Goal: Task Accomplishment & Management: Manage account settings

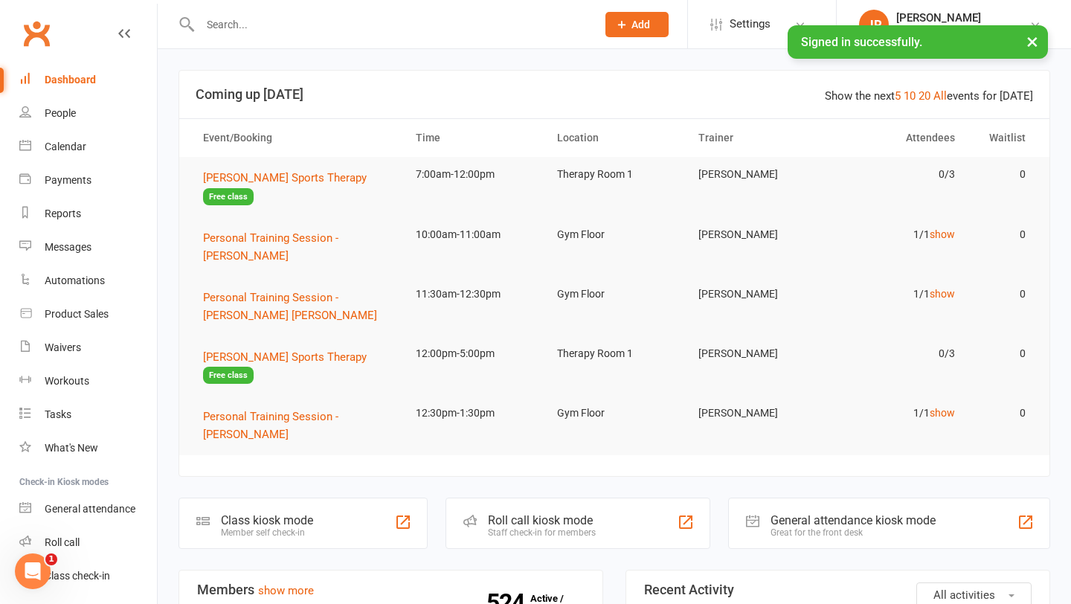
click at [258, 23] on input "text" at bounding box center [391, 24] width 390 height 21
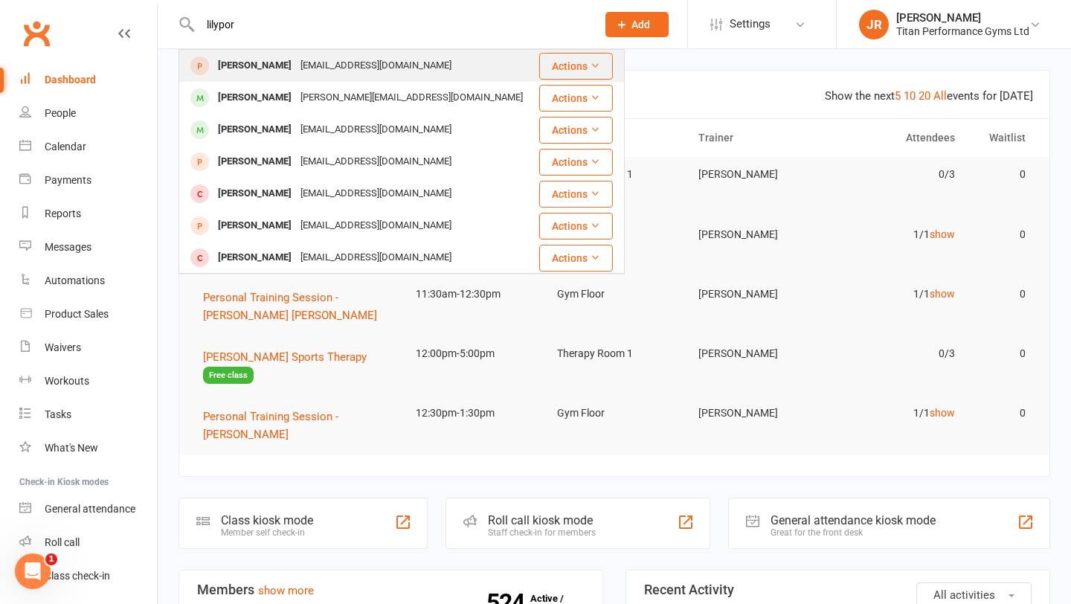
type input "lilypor"
click at [262, 68] on div "[PERSON_NAME]" at bounding box center [254, 66] width 83 height 22
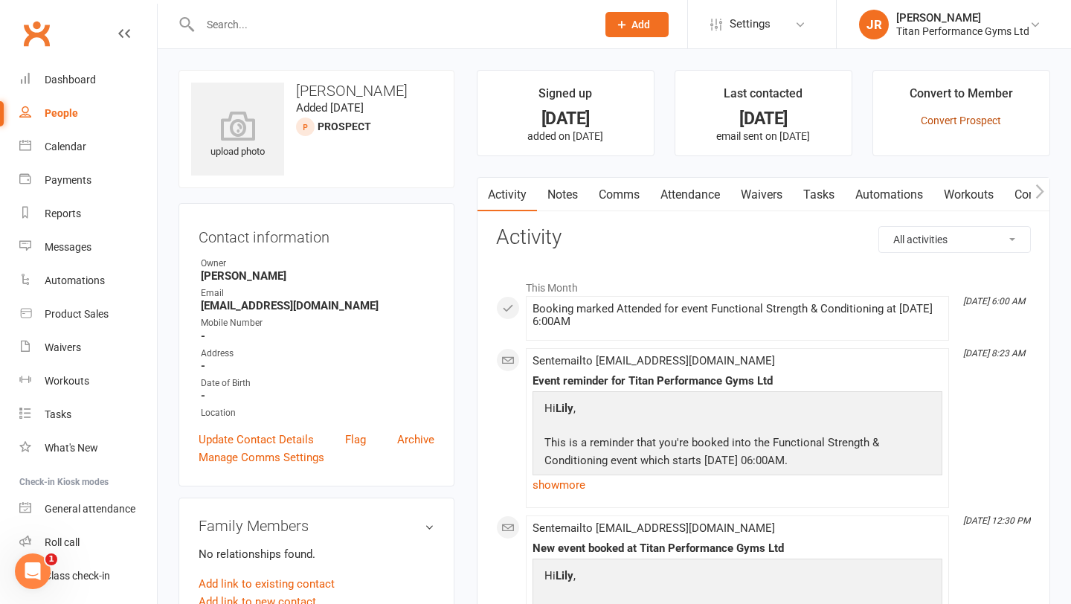
click at [943, 123] on link "Convert Prospect" at bounding box center [960, 120] width 80 height 12
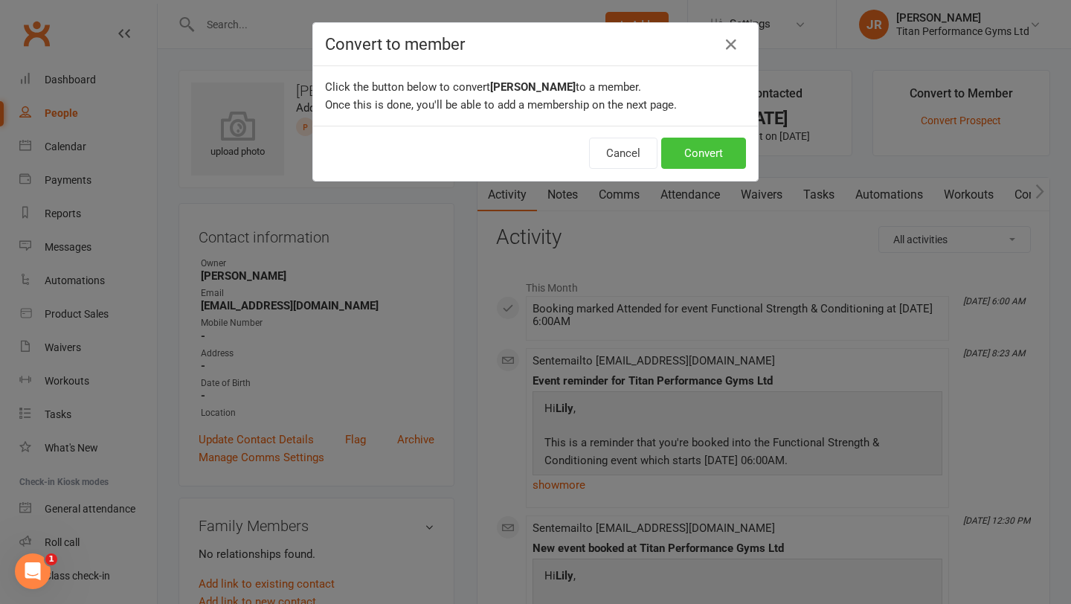
click at [700, 160] on button "Convert" at bounding box center [703, 153] width 85 height 31
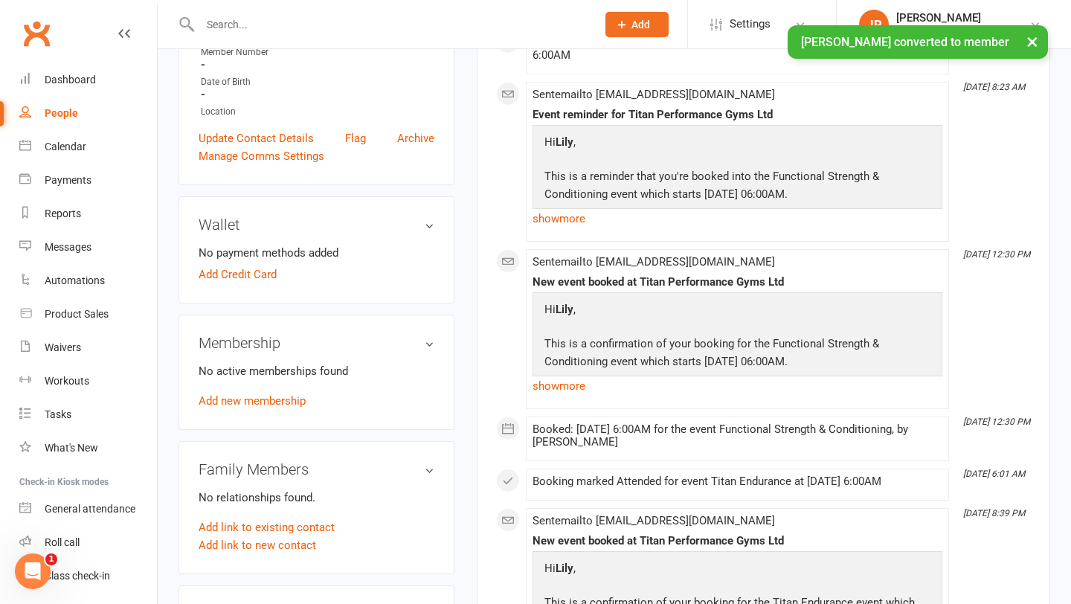
scroll to position [340, 0]
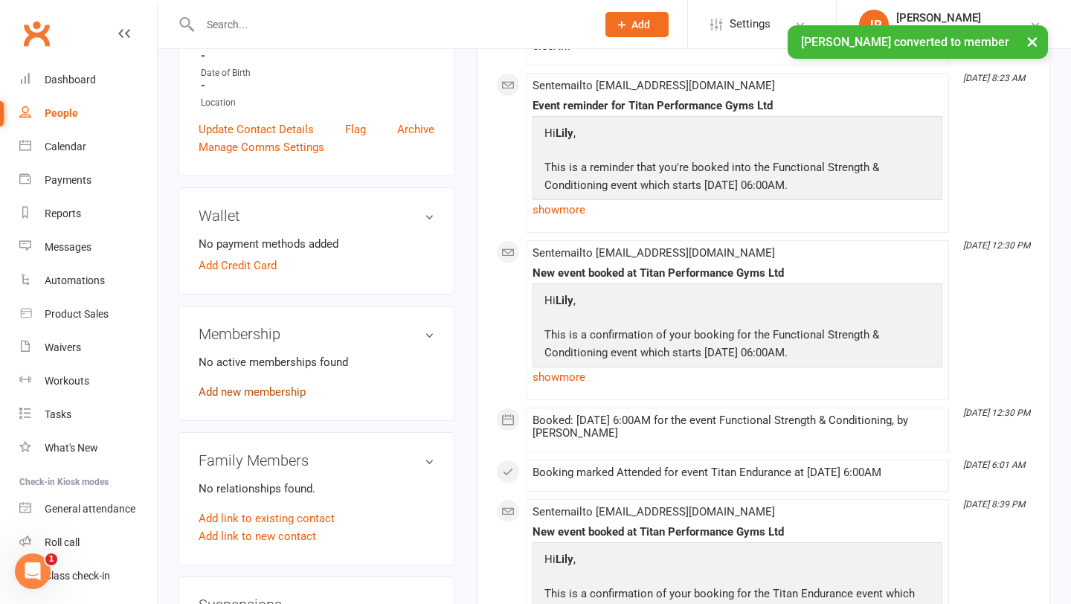
click at [263, 387] on link "Add new membership" at bounding box center [251, 391] width 107 height 13
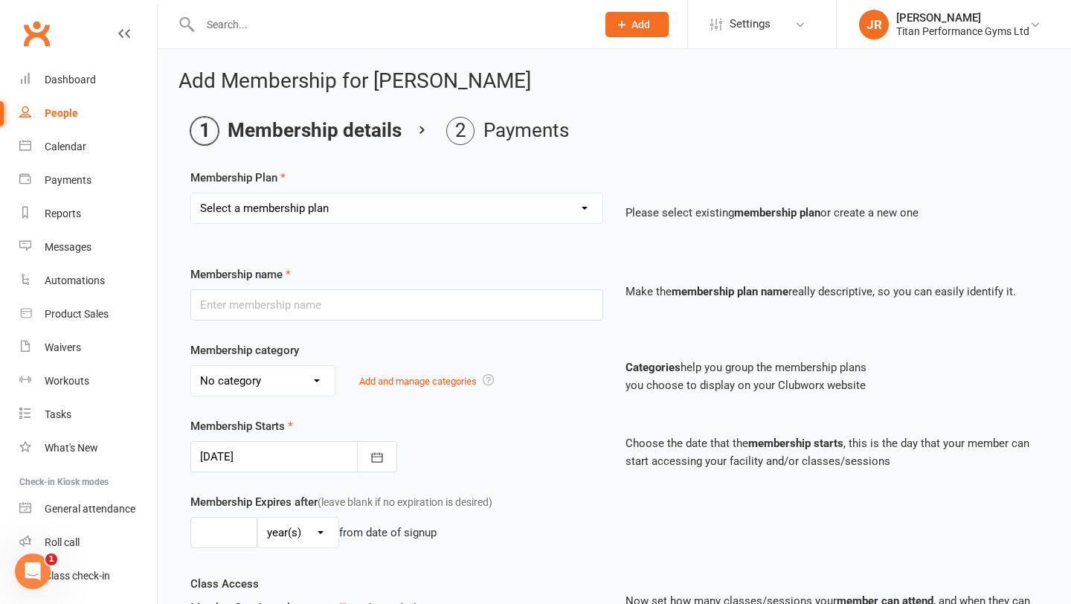
click at [397, 204] on select "Select a membership plan Create new Membership Plan The Access Only Pack The Pe…" at bounding box center [396, 208] width 411 height 30
select select "1"
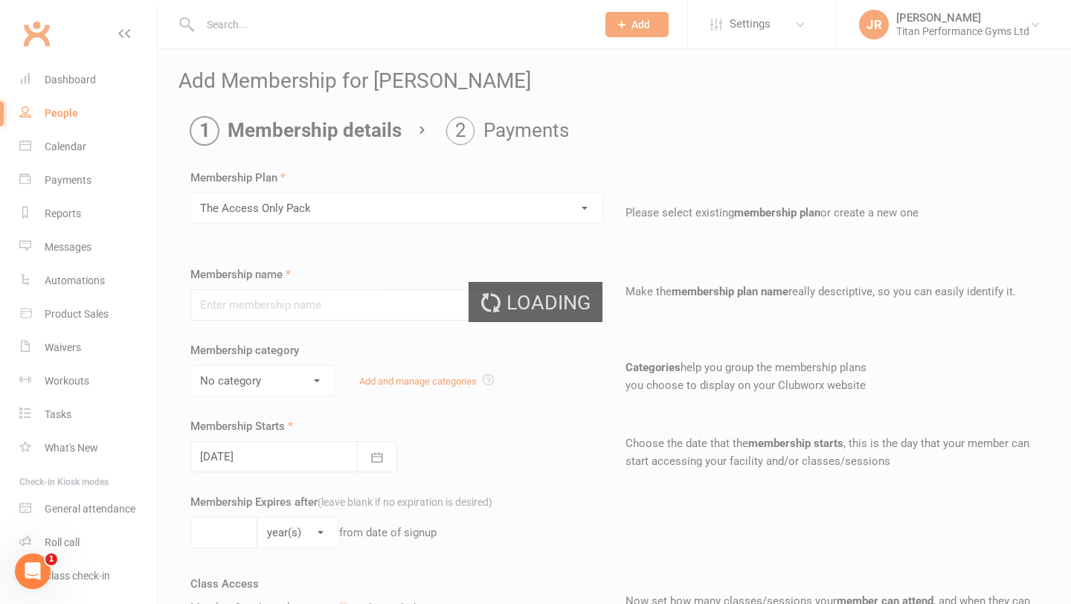
type input "The Access Only Pack"
select select "0"
type input "[DATE]"
type input "0"
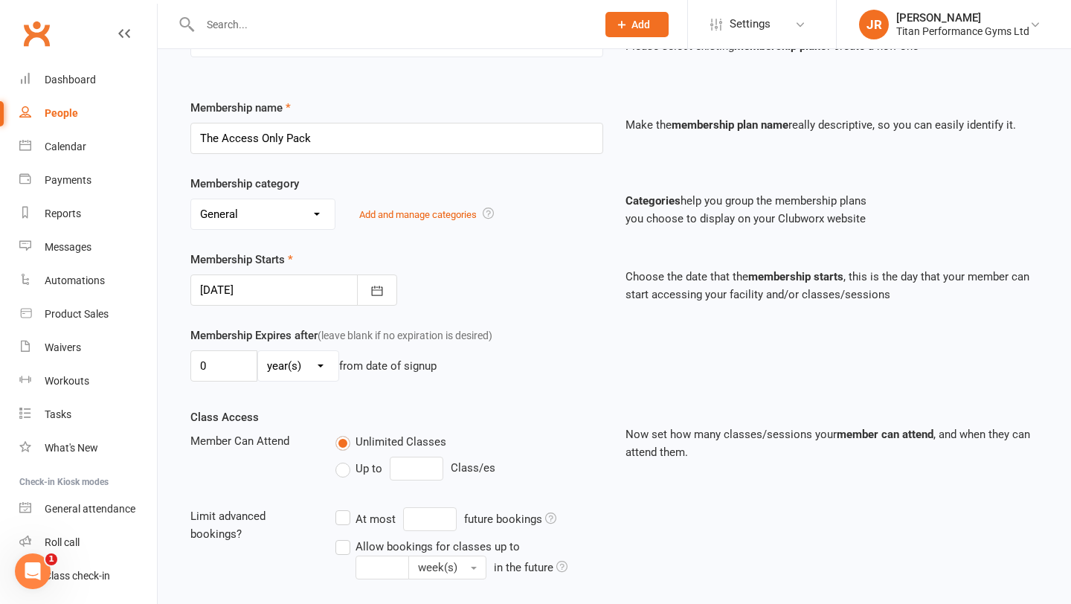
scroll to position [207, 0]
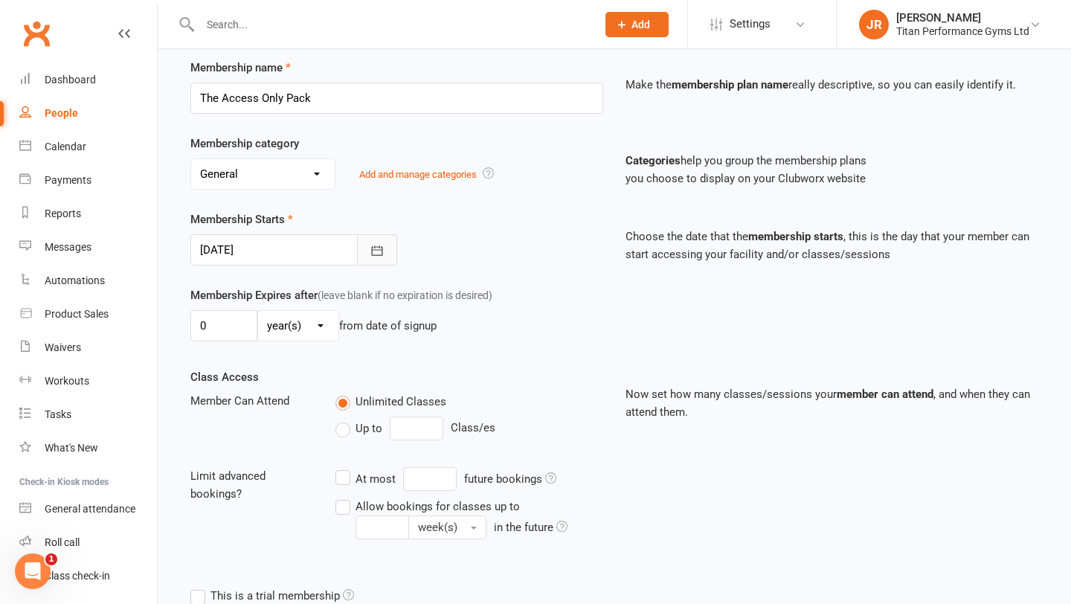
click at [375, 251] on icon "button" at bounding box center [376, 250] width 15 height 15
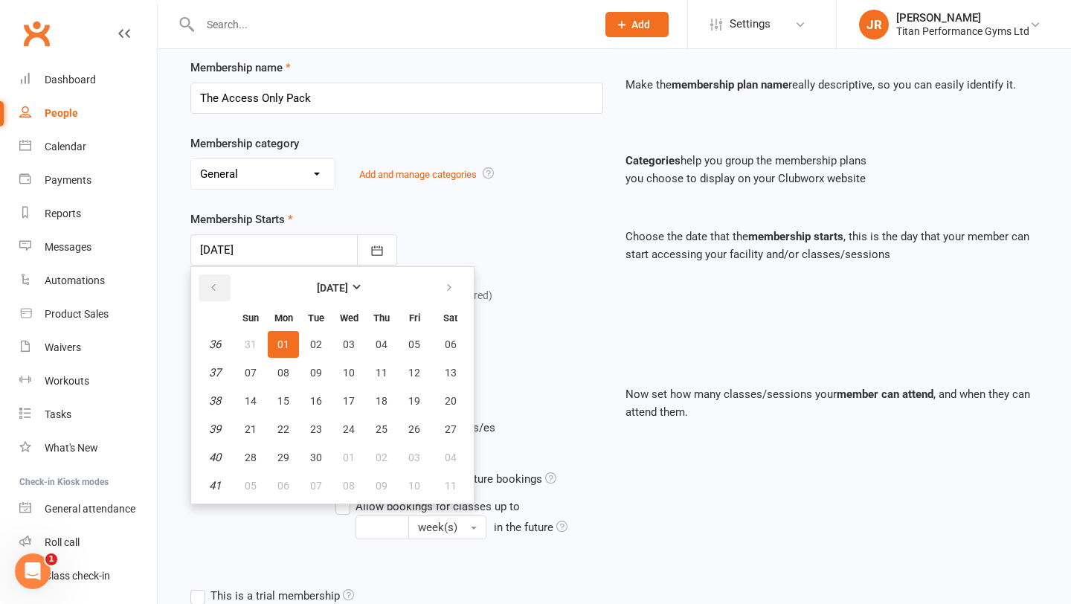
click at [216, 288] on icon "button" at bounding box center [213, 288] width 10 height 12
click at [384, 402] on span "14" at bounding box center [381, 401] width 12 height 12
type input "[DATE]"
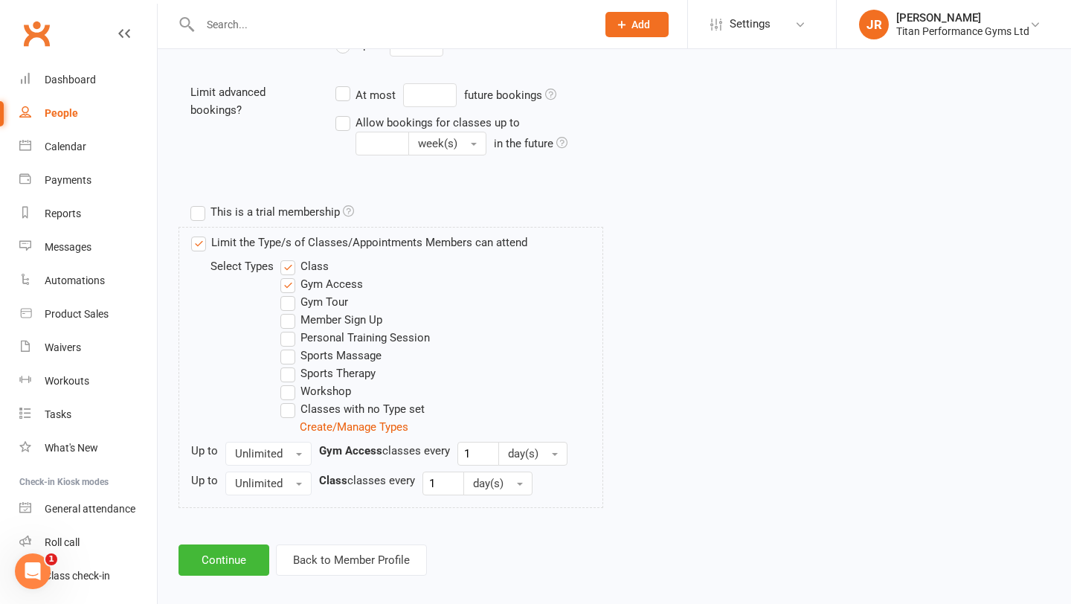
scroll to position [604, 0]
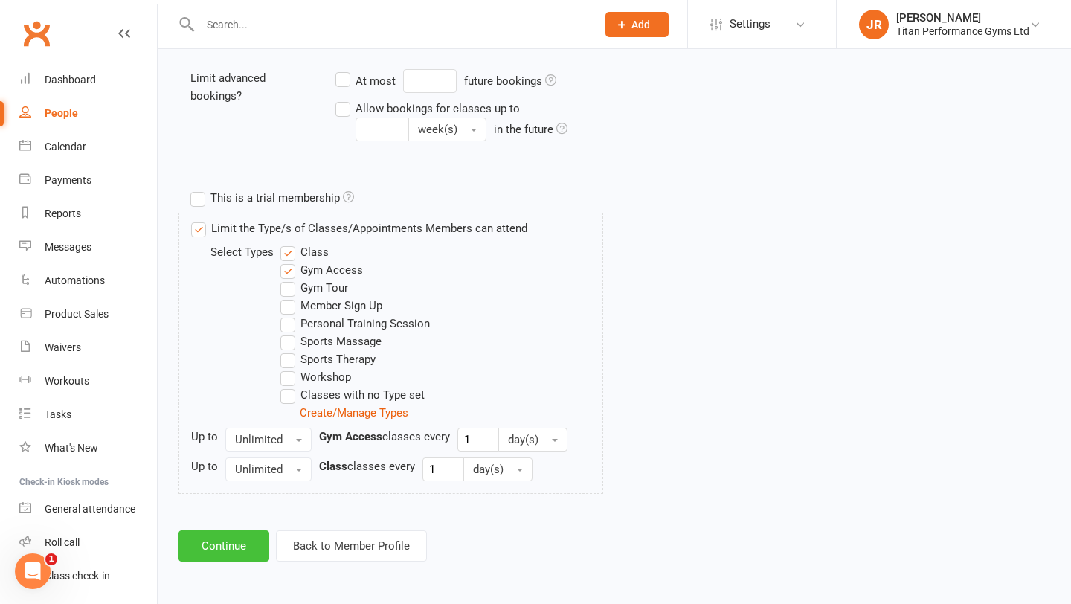
click at [236, 540] on button "Continue" at bounding box center [223, 545] width 91 height 31
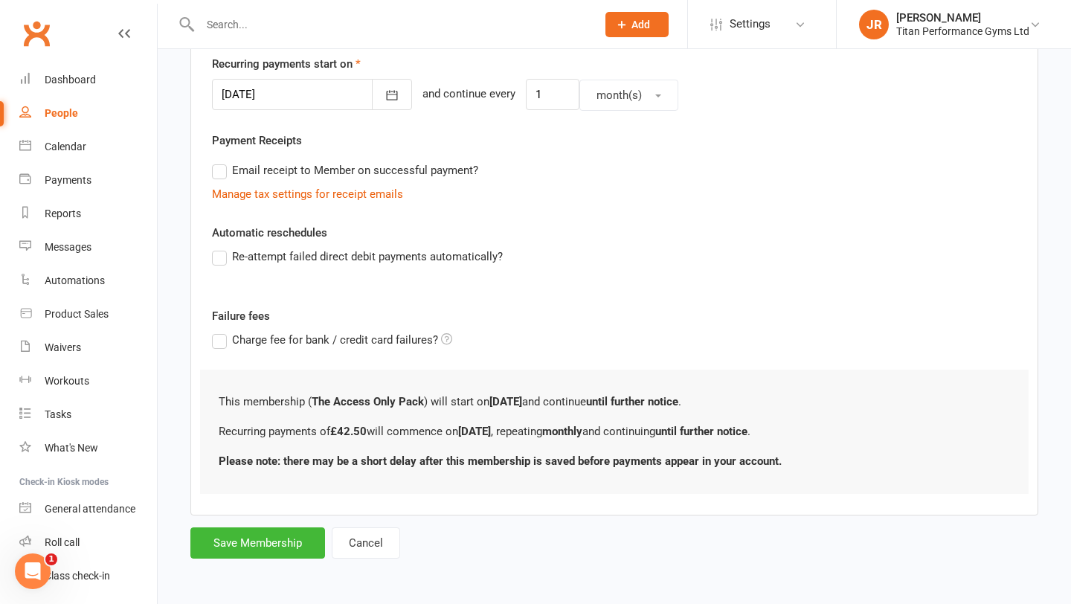
scroll to position [0, 0]
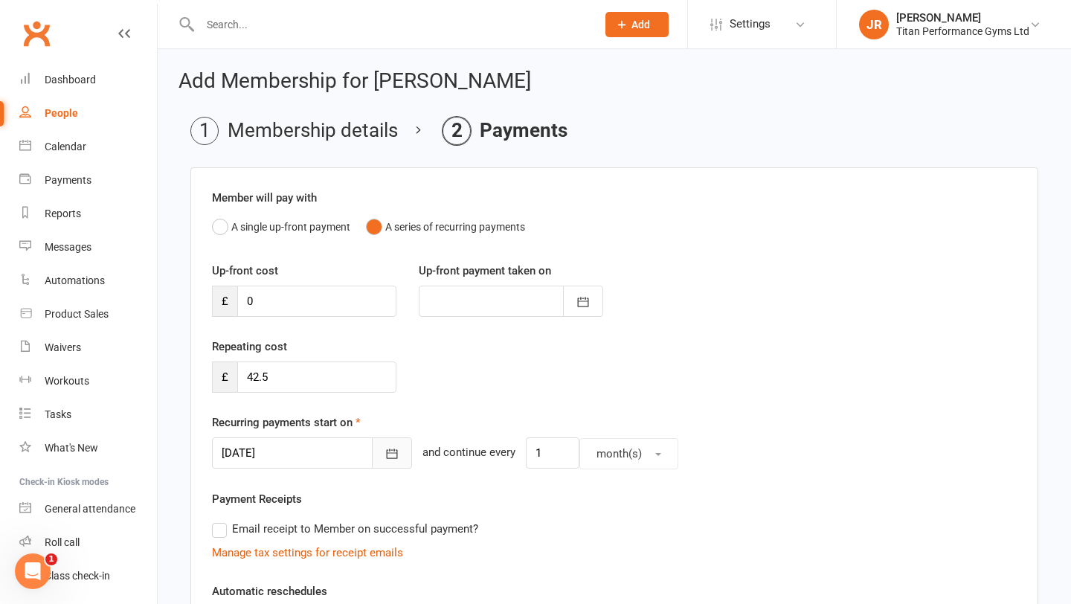
click at [372, 451] on button "button" at bounding box center [392, 452] width 40 height 31
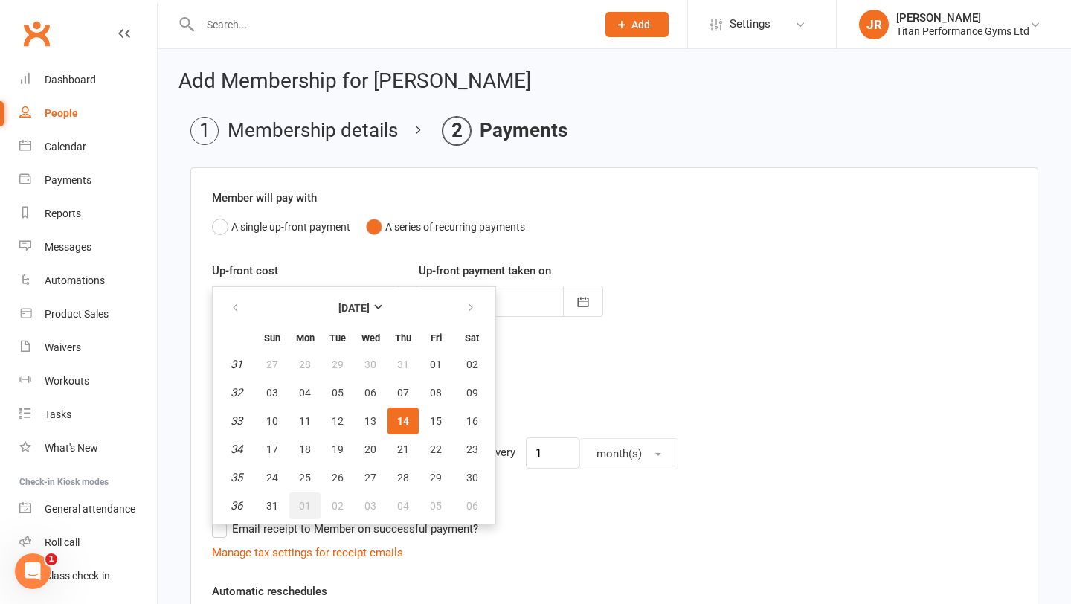
click at [311, 506] on button "01" at bounding box center [304, 505] width 31 height 27
type input "[DATE]"
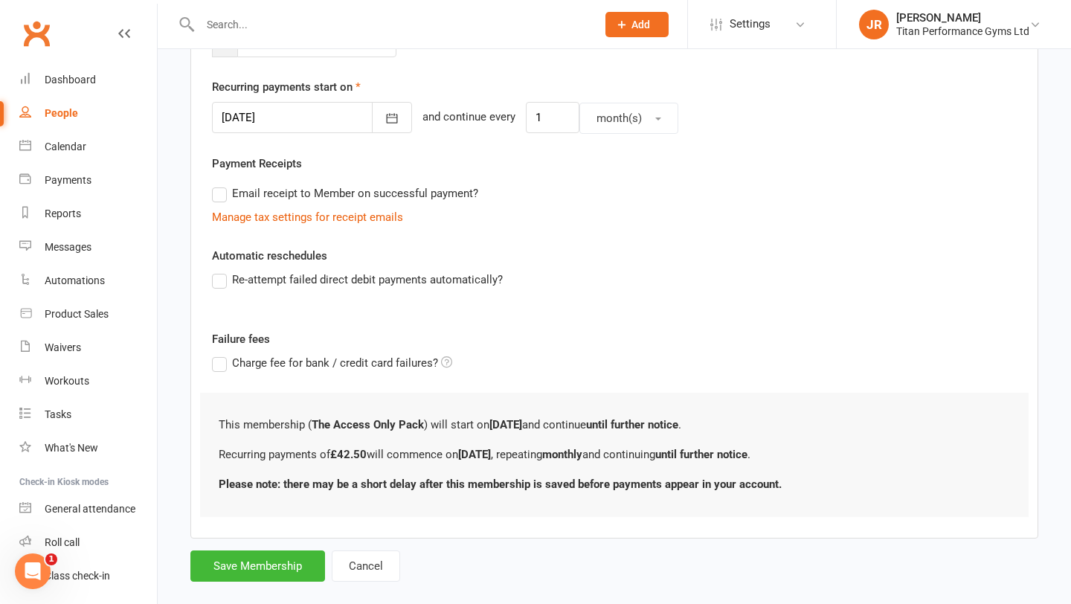
scroll to position [358, 0]
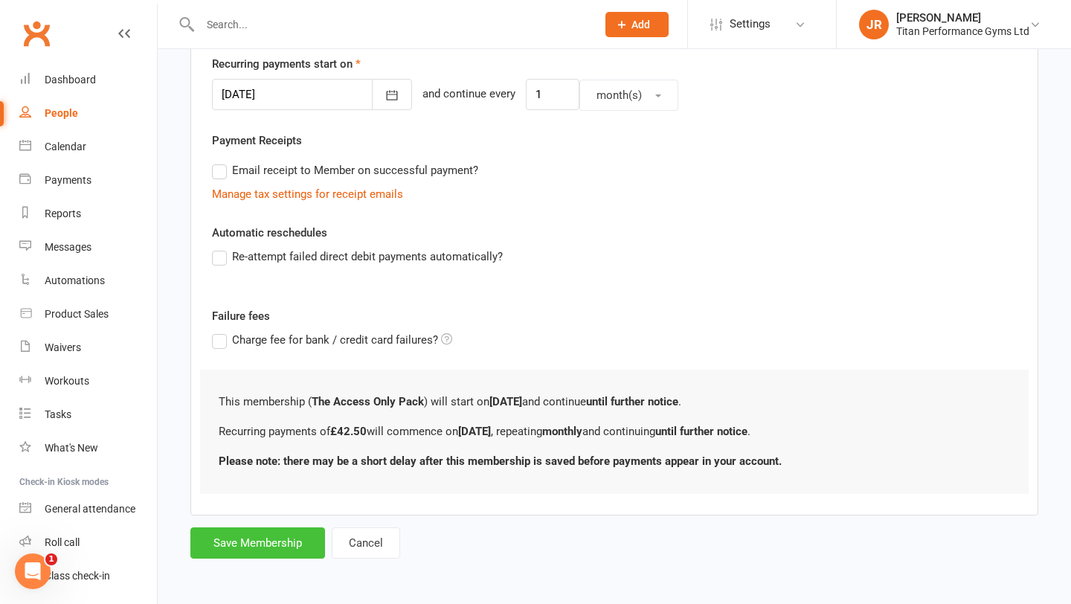
click at [268, 541] on button "Save Membership" at bounding box center [257, 542] width 135 height 31
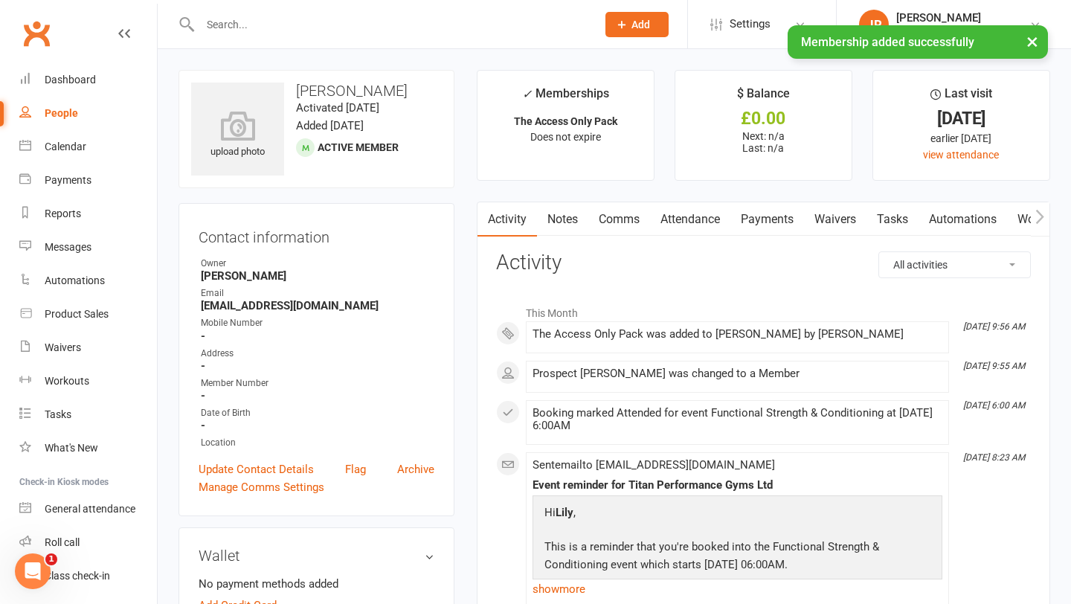
click at [618, 221] on link "Comms" at bounding box center [619, 219] width 62 height 34
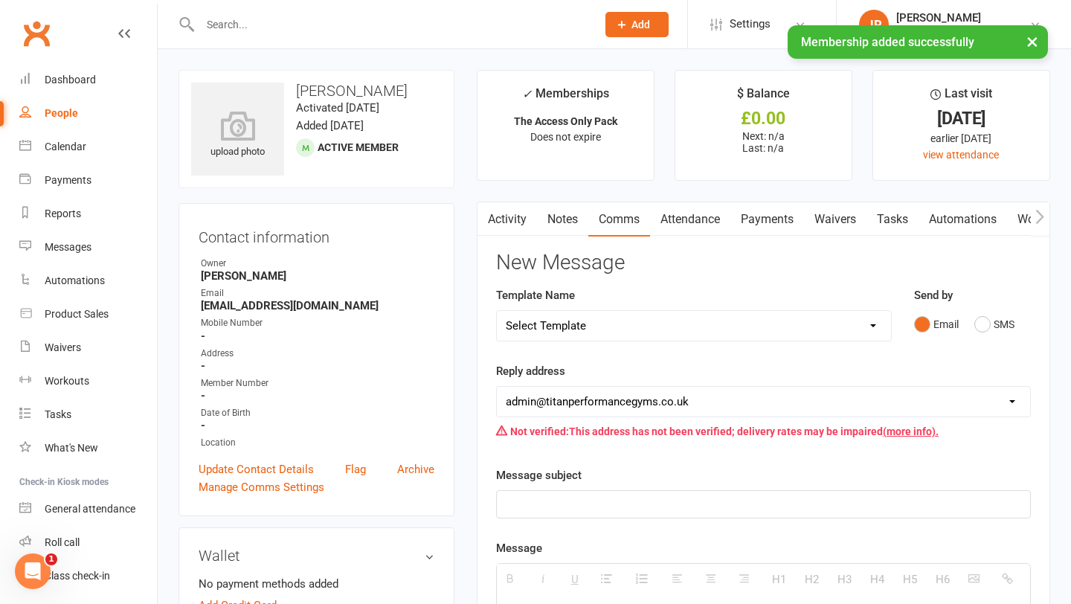
click at [595, 326] on select "Select Template [Email] Cancellation [Email] Cancellation - Still in contract […" at bounding box center [694, 326] width 394 height 30
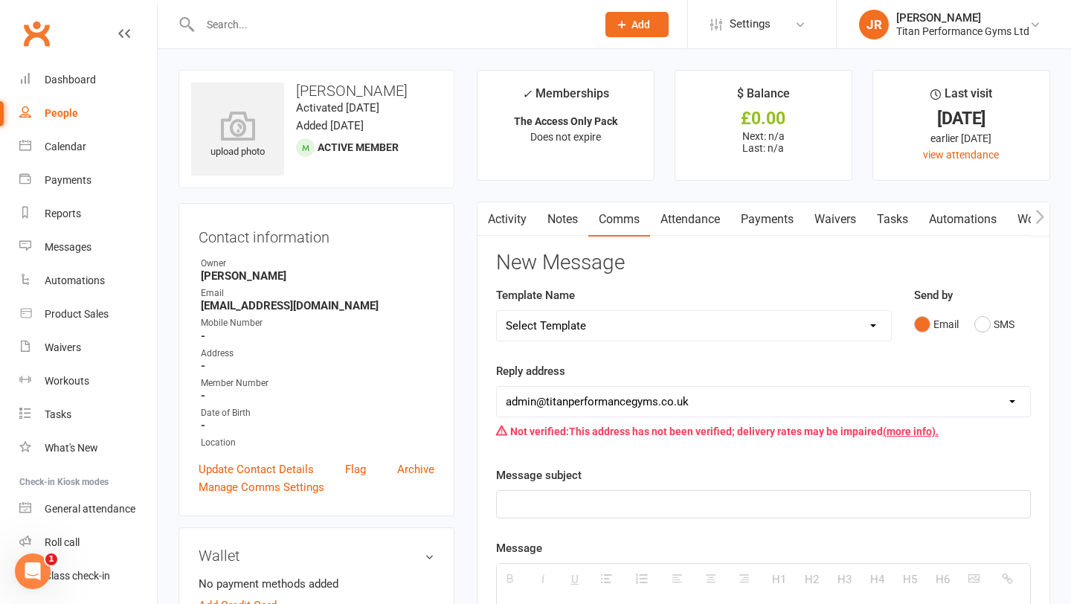
select select "17"
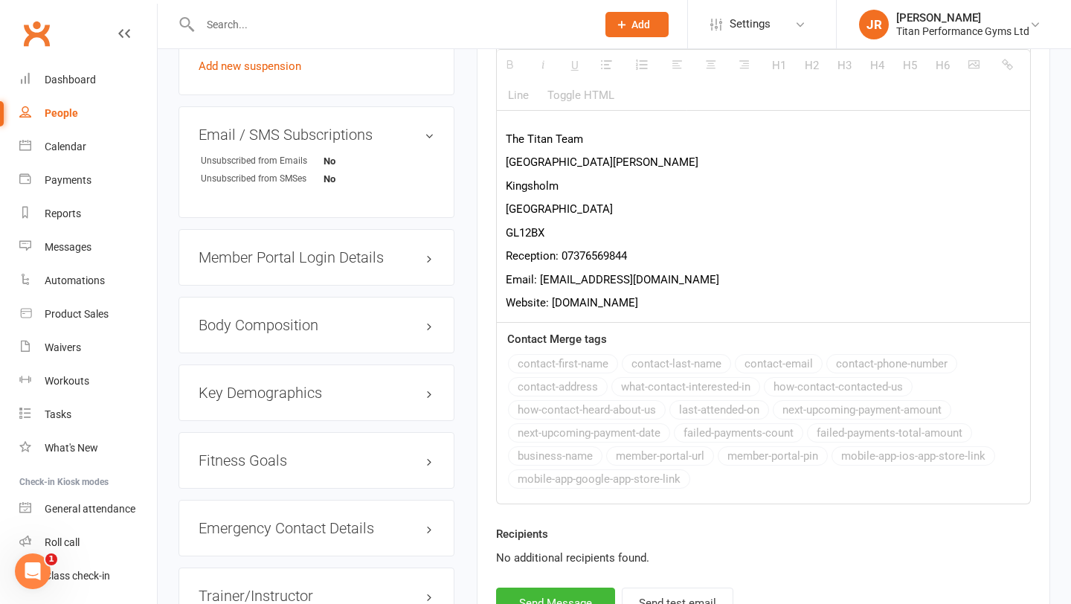
scroll to position [981, 0]
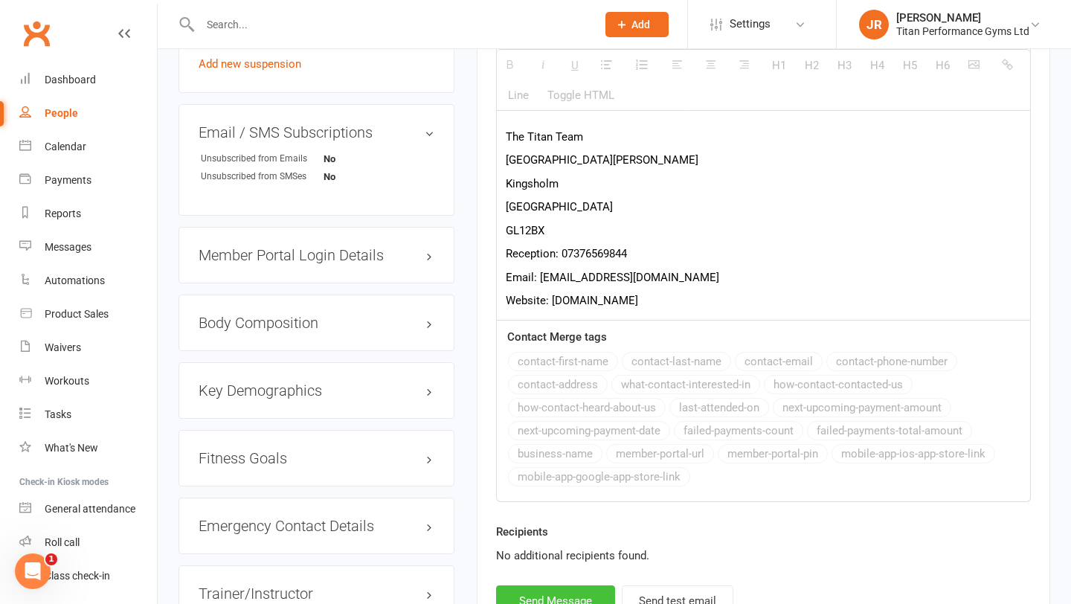
click at [532, 585] on button "Send Message" at bounding box center [555, 600] width 119 height 31
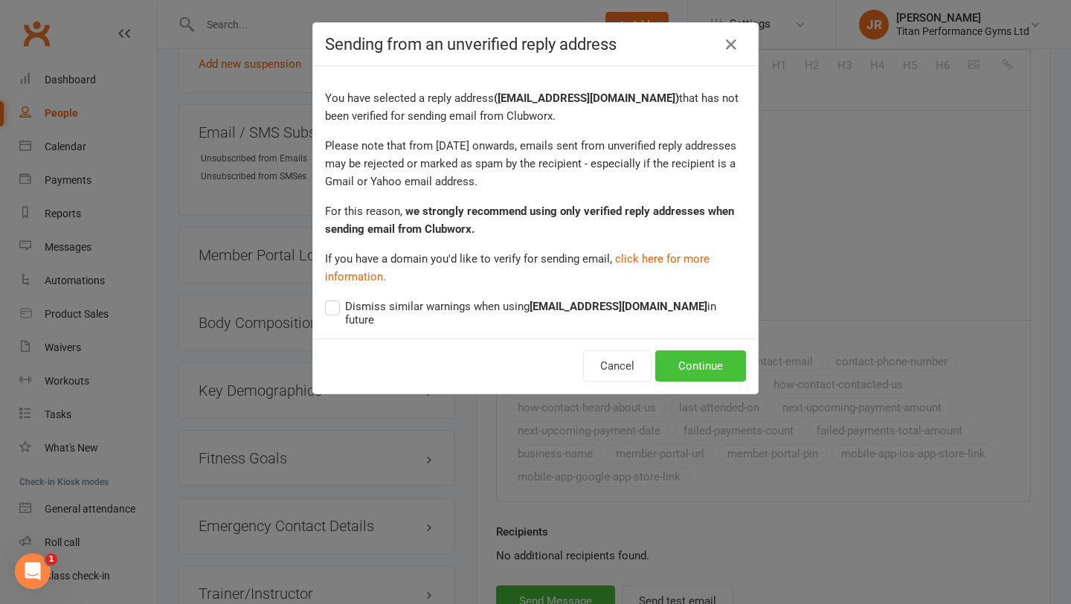
click at [686, 364] on button "Continue" at bounding box center [700, 365] width 91 height 31
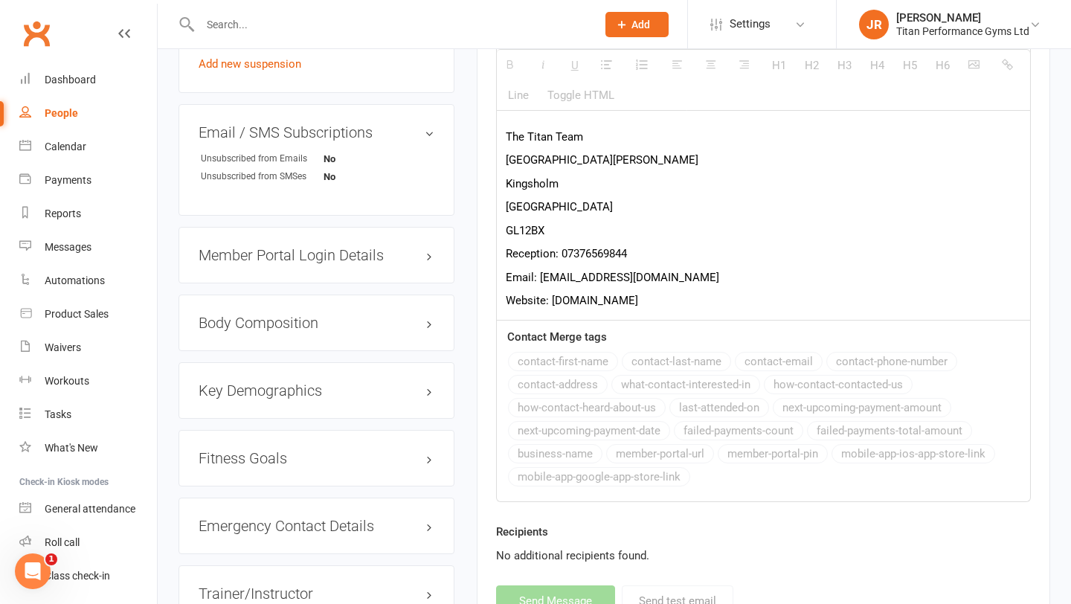
select select
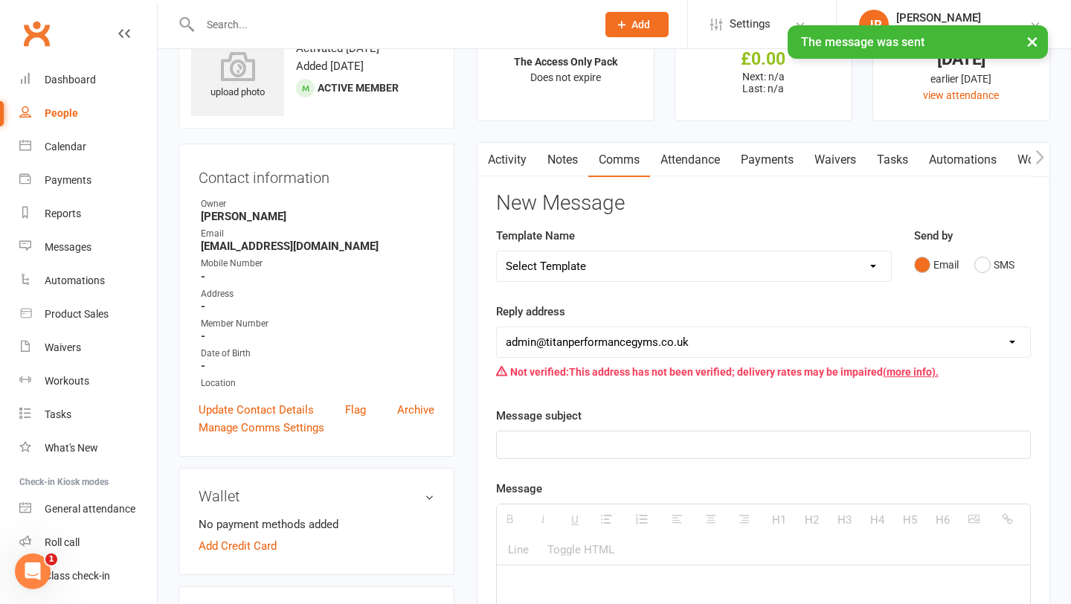
scroll to position [0, 0]
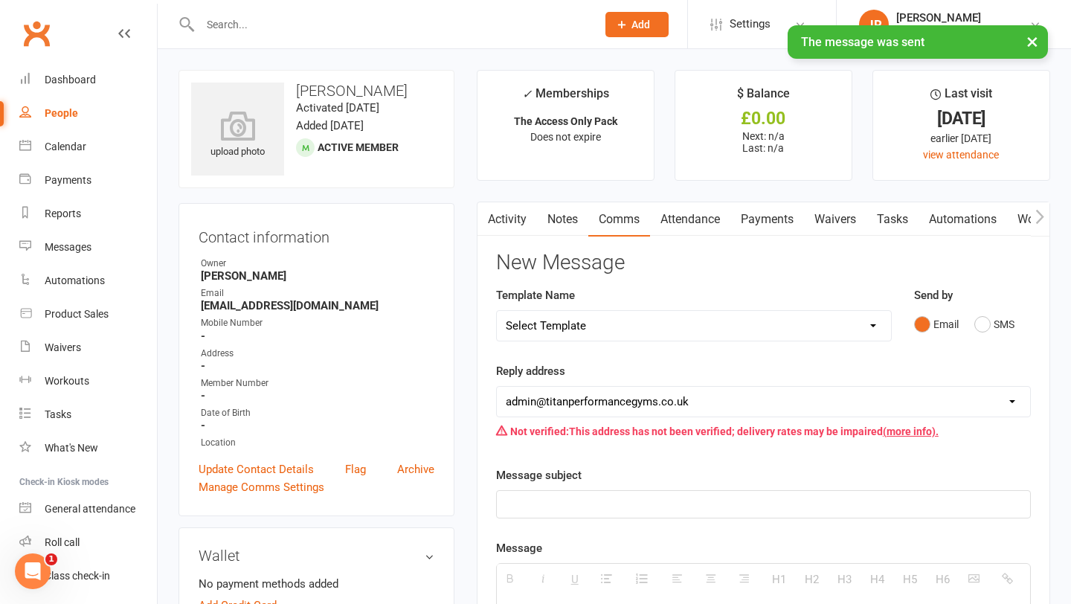
click at [824, 226] on link "Waivers" at bounding box center [835, 219] width 62 height 34
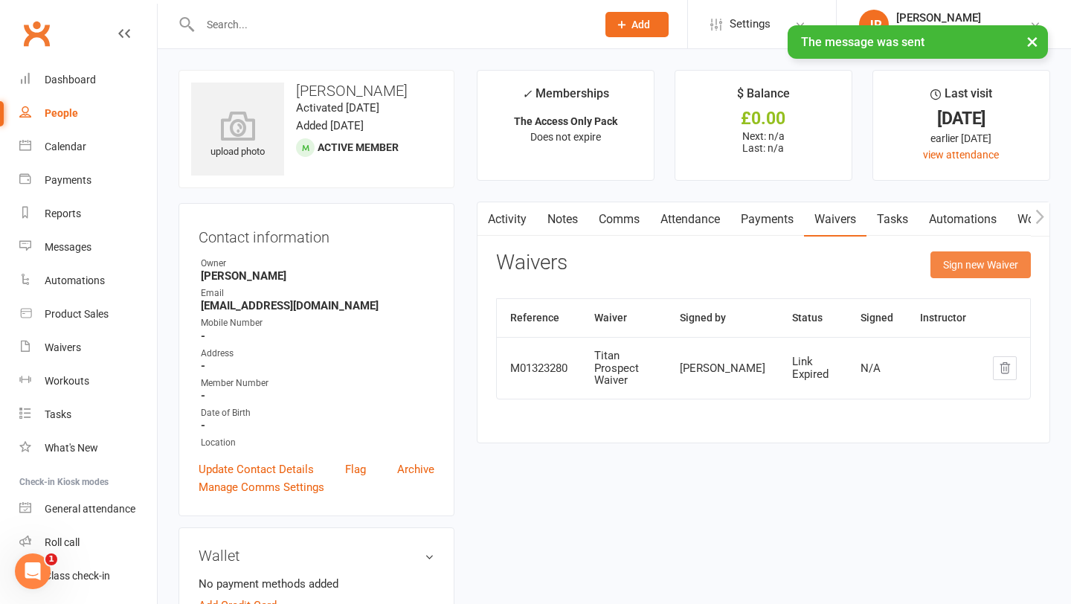
click at [958, 268] on button "Sign new Waiver" at bounding box center [980, 264] width 100 height 27
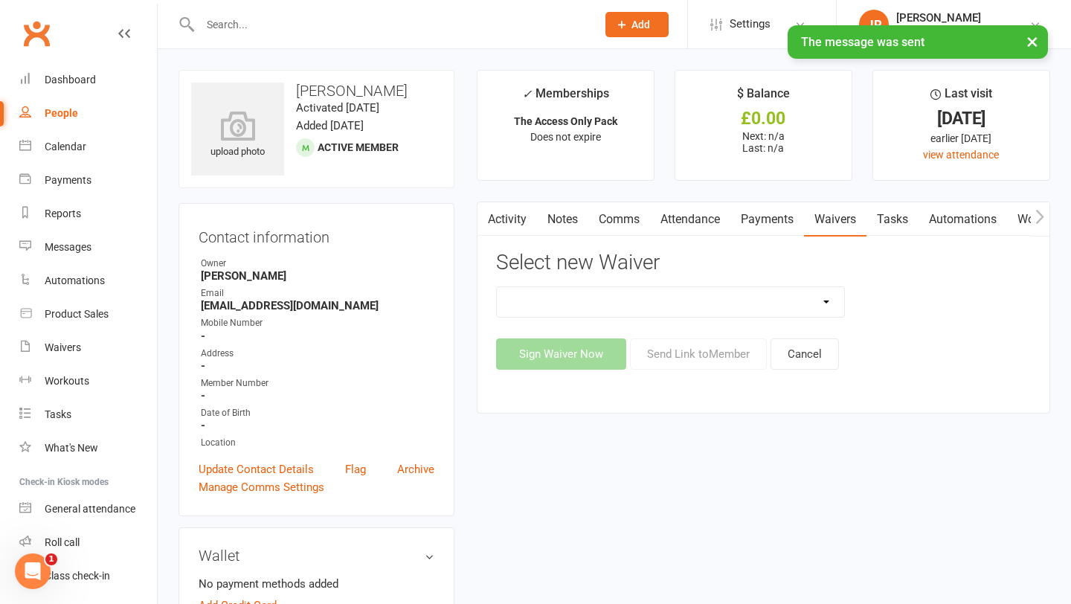
click at [587, 302] on select "Titan Founding Member Waiver Titan Performance 14Day FREE Trial Waiver Titan Pe…" at bounding box center [671, 302] width 348 height 30
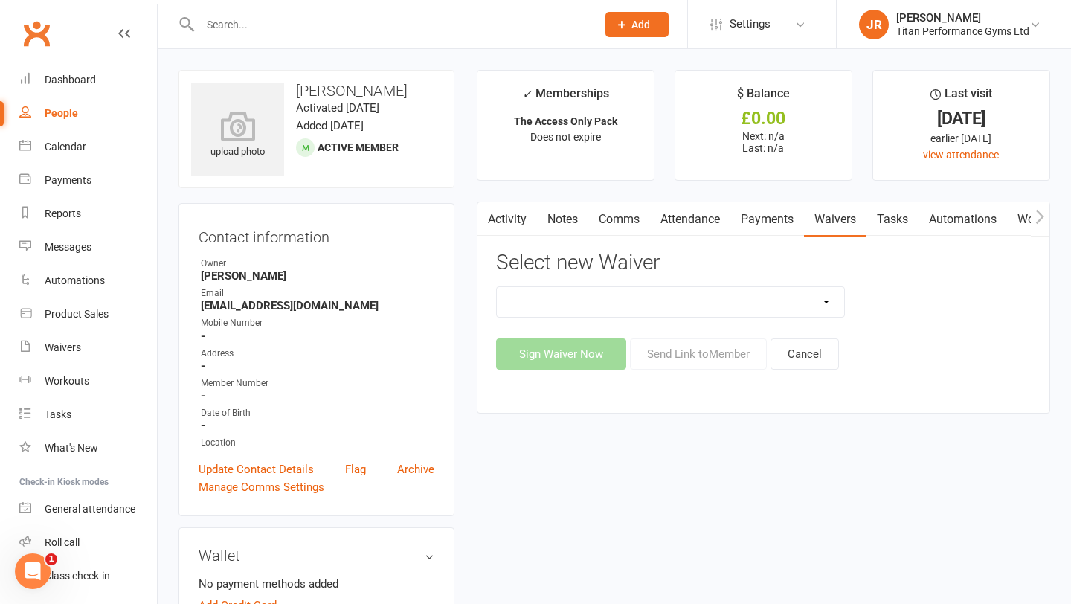
select select "6063"
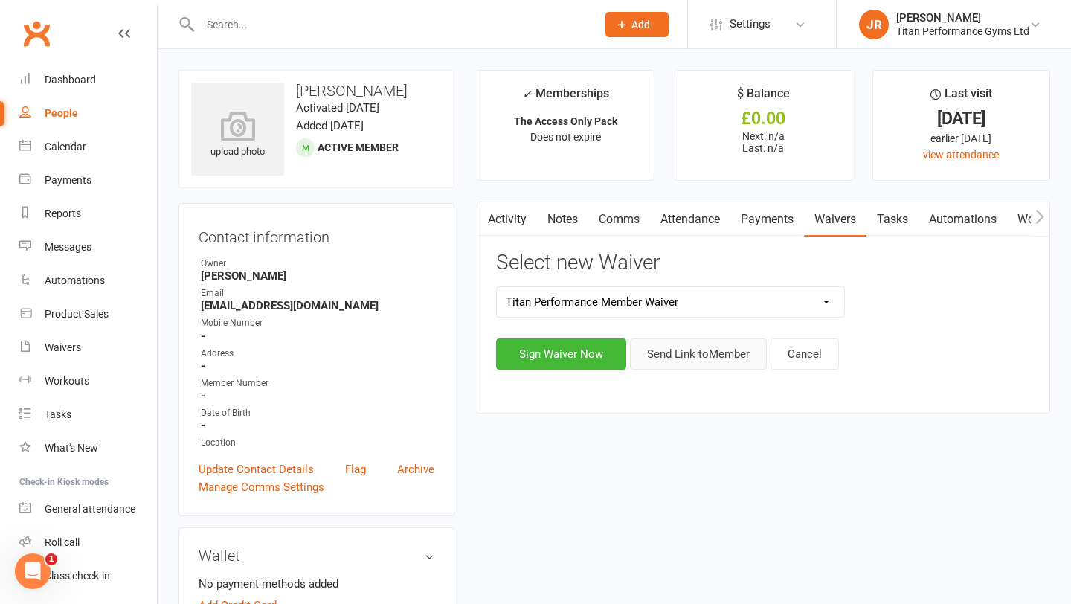
click at [674, 357] on button "Send Link to Member" at bounding box center [698, 353] width 137 height 31
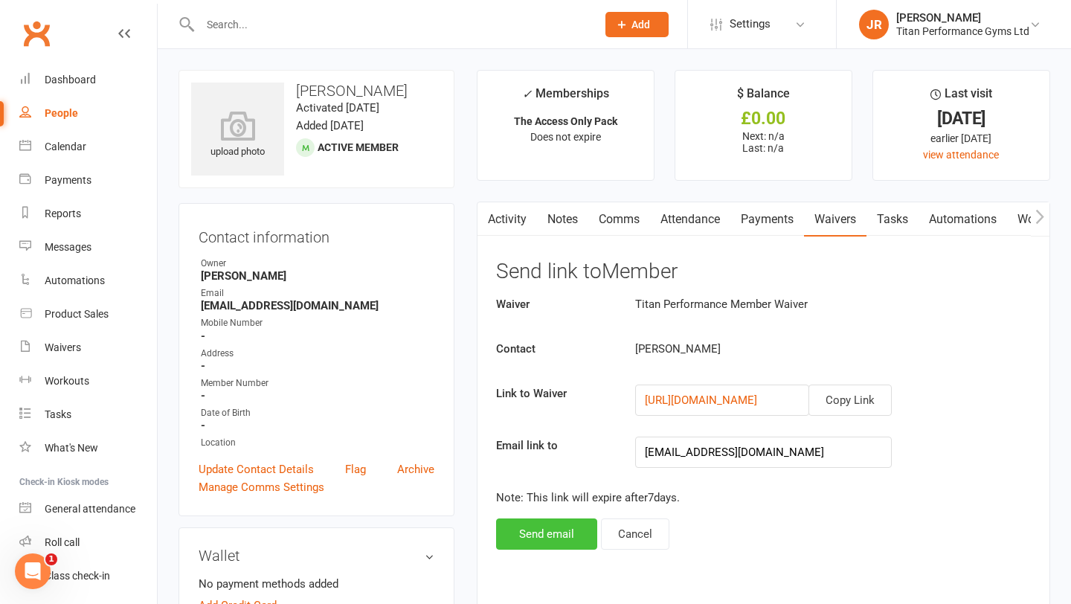
click at [545, 526] on button "Send email" at bounding box center [546, 533] width 101 height 31
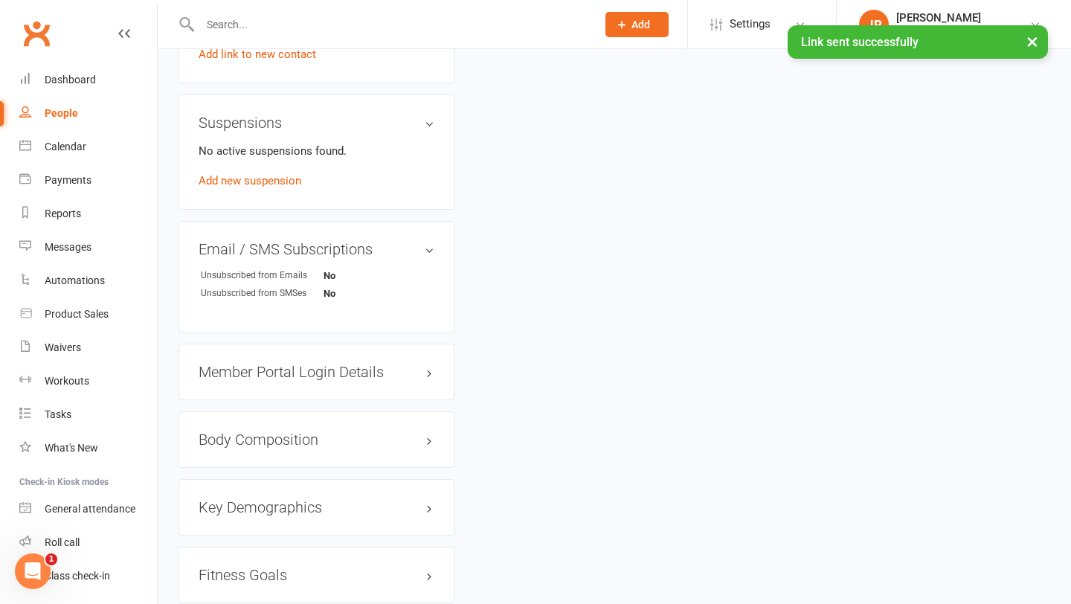
scroll to position [882, 0]
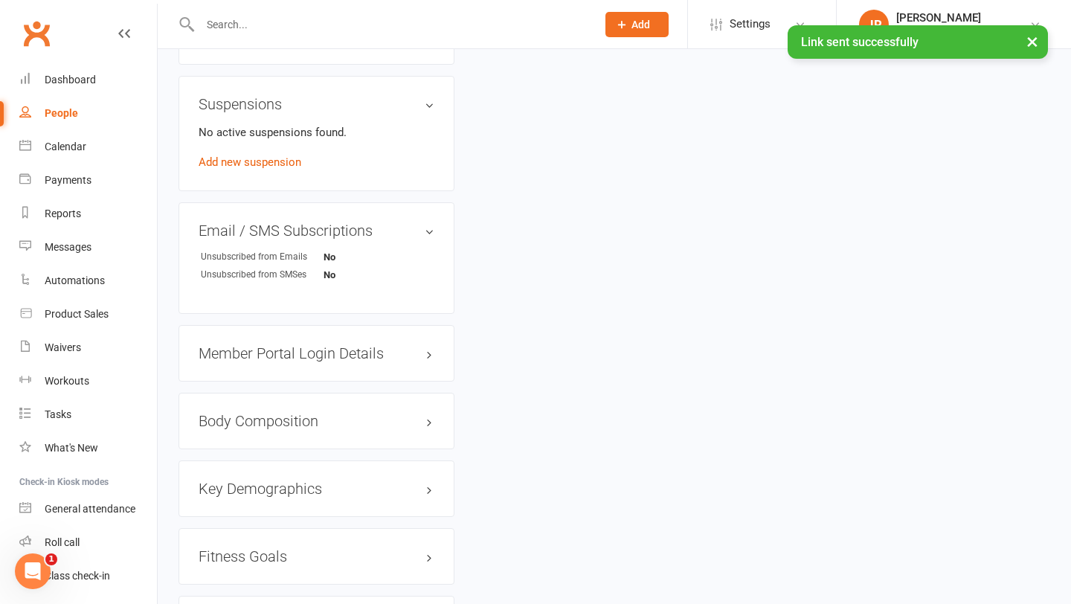
click at [357, 337] on div "Member Portal Login Details" at bounding box center [316, 353] width 276 height 56
click at [357, 346] on h3 "Member Portal Login Details" at bounding box center [316, 353] width 236 height 16
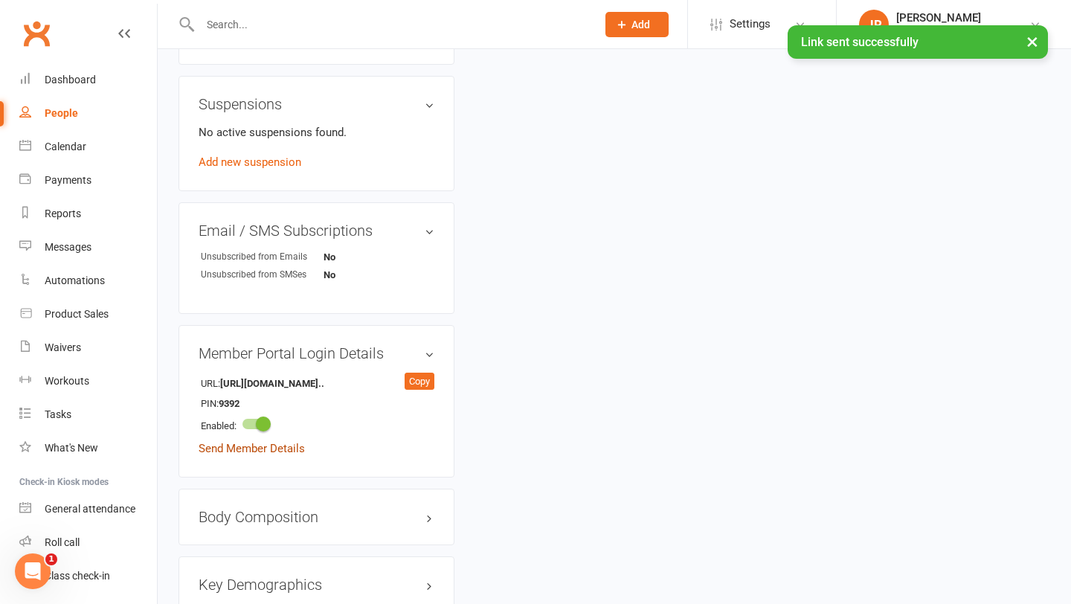
click at [281, 448] on link "Send Member Details" at bounding box center [251, 448] width 106 height 13
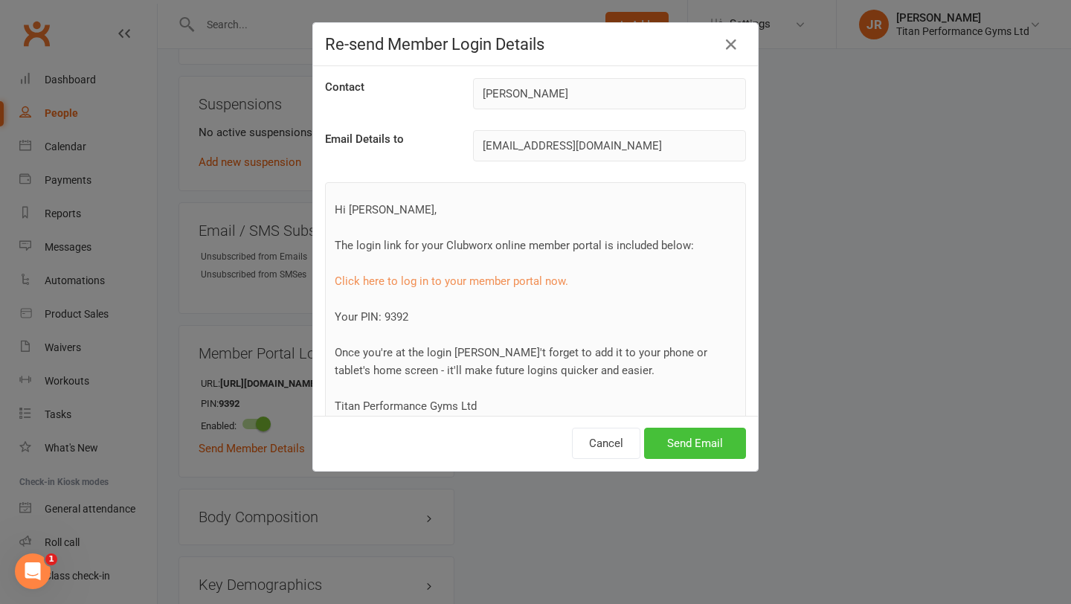
click at [686, 436] on button "Send Email" at bounding box center [695, 442] width 102 height 31
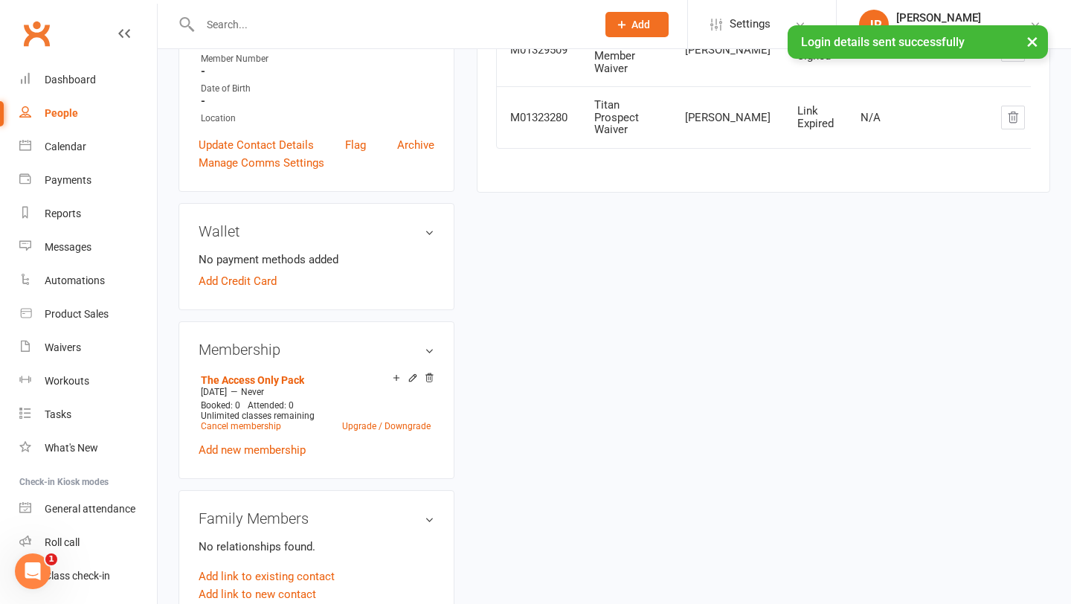
scroll to position [0, 0]
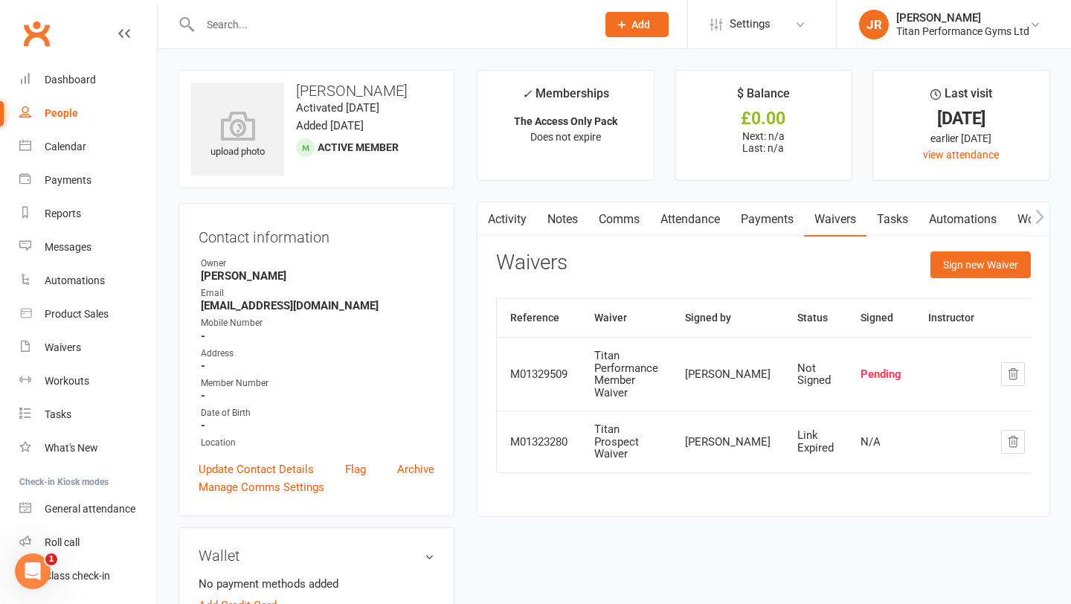
click at [512, 225] on link "Activity" at bounding box center [506, 219] width 59 height 34
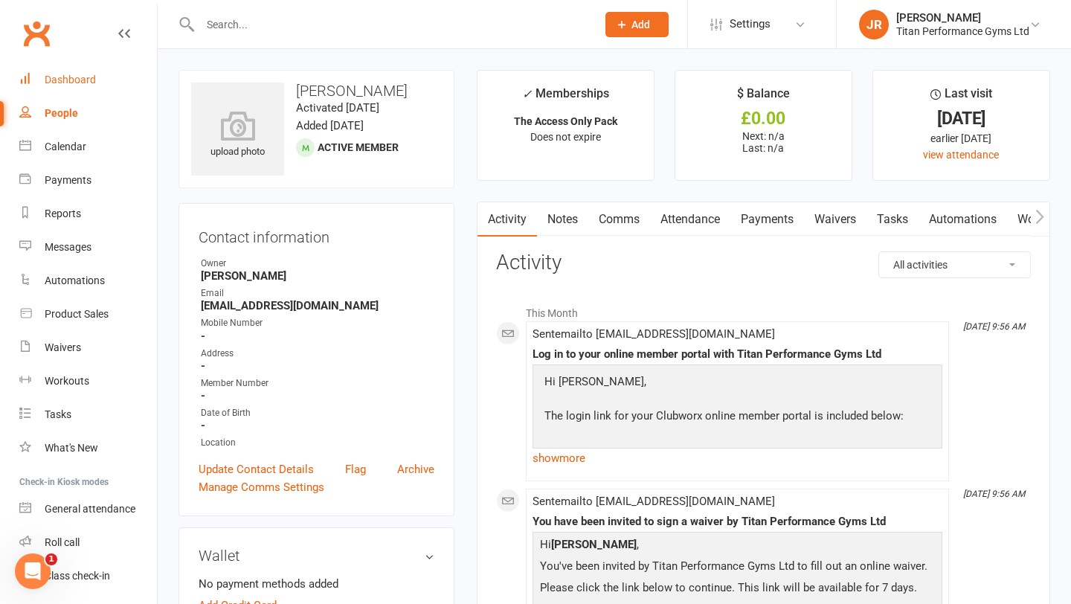
click at [106, 78] on link "Dashboard" at bounding box center [88, 79] width 138 height 33
